Goal: Find specific page/section: Find specific page/section

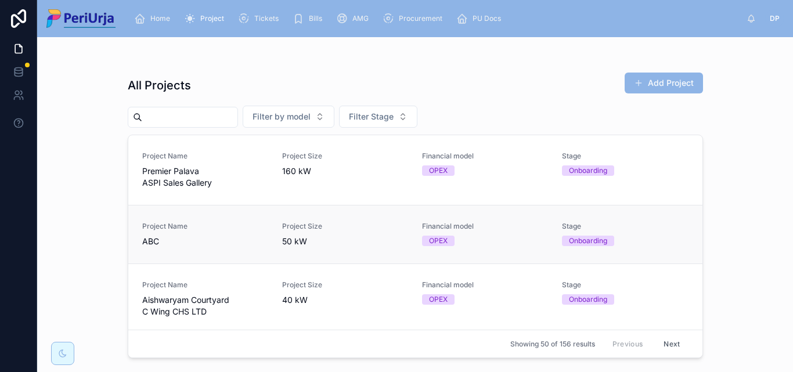
scroll to position [58, 0]
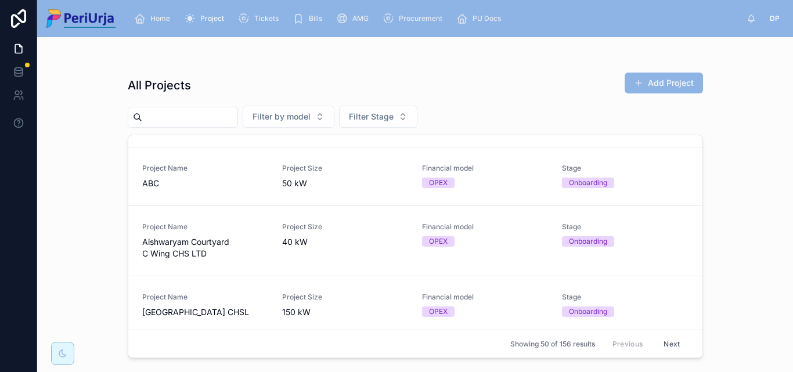
click at [186, 116] on input "text" at bounding box center [189, 117] width 95 height 16
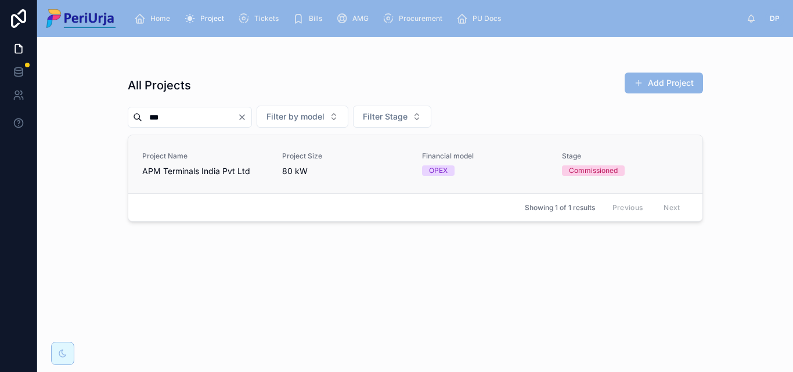
type input "***"
click at [360, 153] on span "Project Size" at bounding box center [345, 156] width 126 height 9
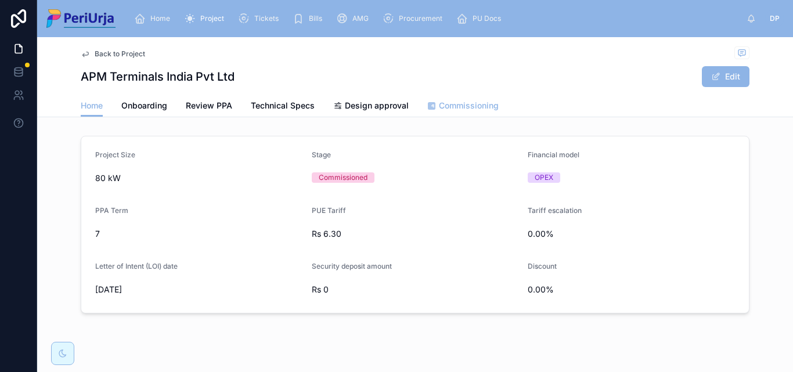
click at [452, 100] on span "Commissioning" at bounding box center [469, 106] width 60 height 12
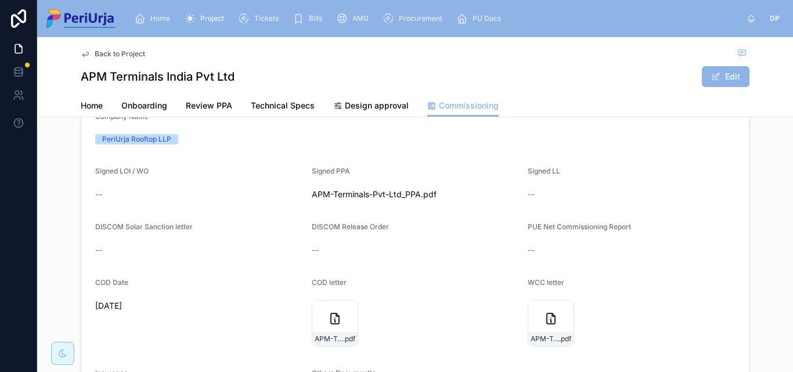
scroll to position [58, 0]
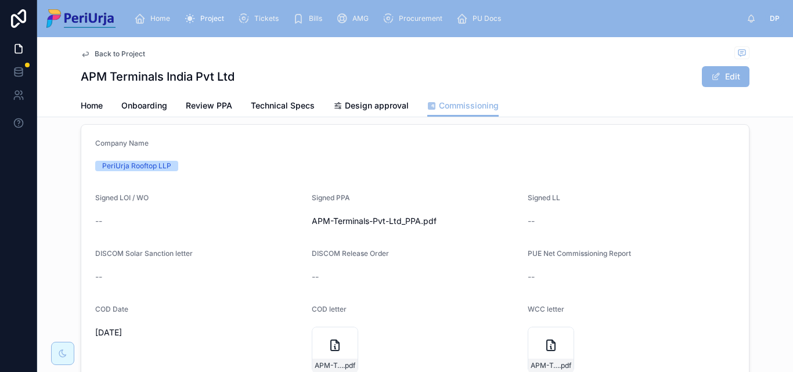
click at [347, 231] on form "Company Name PeriUrja Rooftop LLP Signed LOI / WO -- Signed PPA APM-Terminals-P…" at bounding box center [415, 303] width 668 height 357
click at [349, 221] on span "APM-Terminals-Pvt-Ltd_PPA" at bounding box center [366, 221] width 109 height 12
